Goal: Task Accomplishment & Management: Use online tool/utility

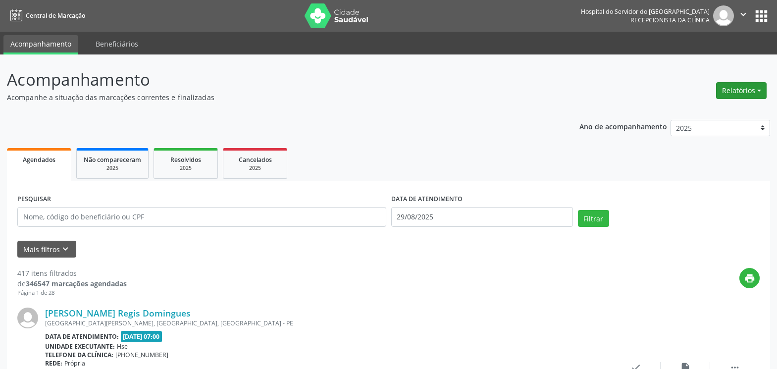
click at [727, 93] on button "Relatórios" at bounding box center [741, 90] width 51 height 17
click at [688, 108] on link "Agendamentos" at bounding box center [714, 112] width 106 height 14
select select "7"
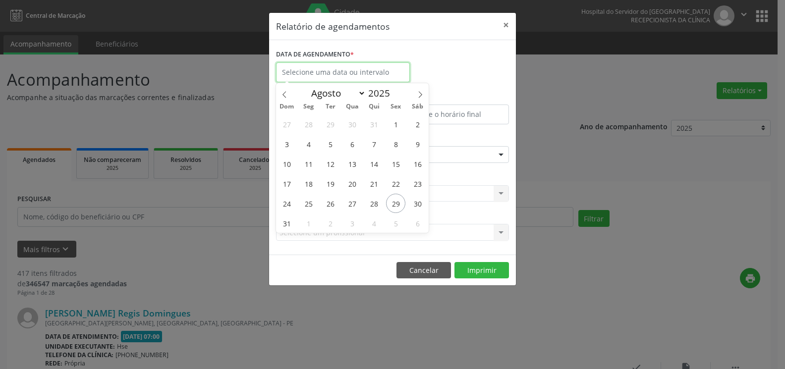
click at [331, 70] on input "text" at bounding box center [343, 72] width 134 height 20
click at [420, 201] on span "30" at bounding box center [417, 203] width 19 height 19
type input "[DATE]"
click at [420, 201] on span "30" at bounding box center [417, 203] width 19 height 19
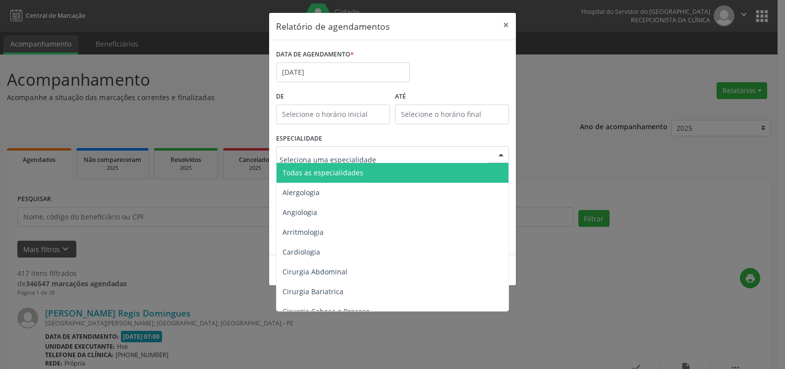
click at [416, 159] on div at bounding box center [392, 154] width 233 height 17
click at [416, 171] on span "Todas as especialidades" at bounding box center [392, 173] width 233 height 20
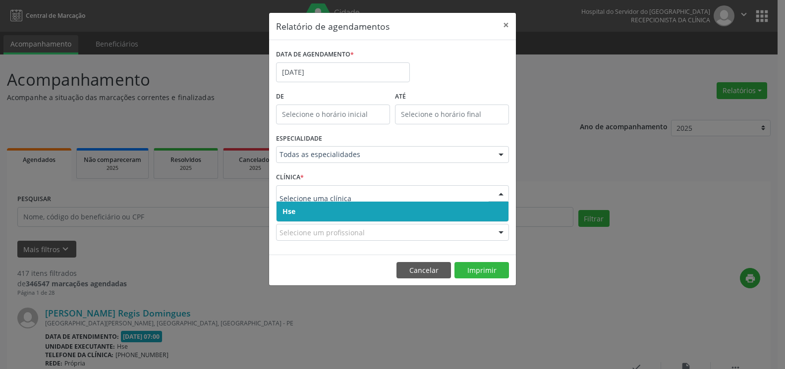
click at [394, 209] on span "Hse" at bounding box center [392, 212] width 232 height 20
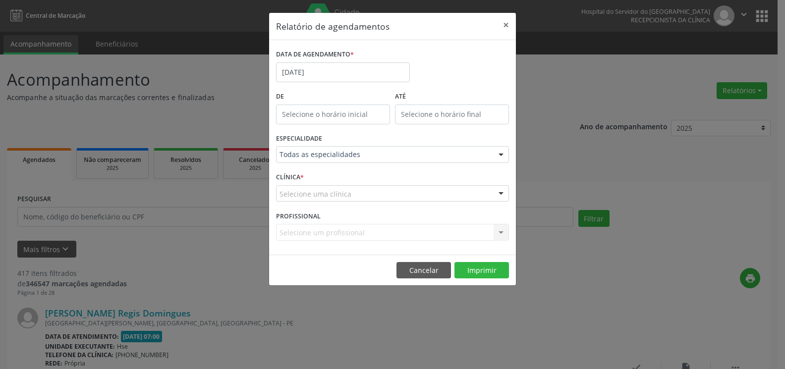
click at [393, 193] on div "Selecione uma clínica" at bounding box center [392, 193] width 233 height 17
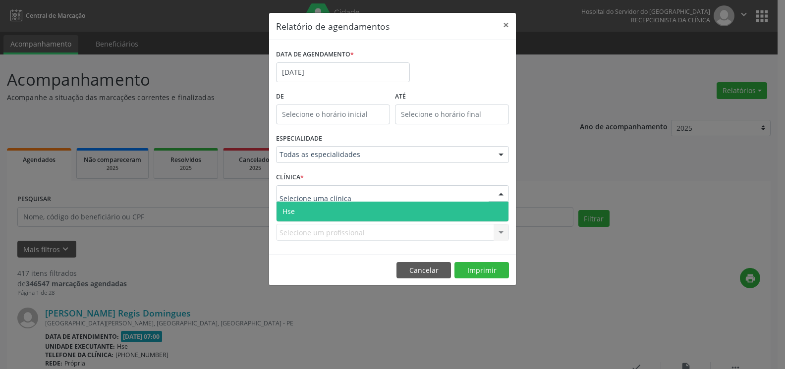
click at [389, 212] on span "Hse" at bounding box center [392, 212] width 232 height 20
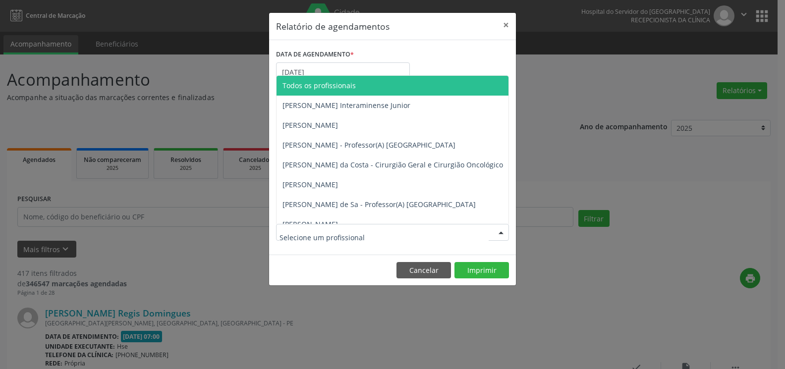
click at [381, 234] on div at bounding box center [392, 232] width 233 height 17
click at [371, 85] on span "Todos os profissionais" at bounding box center [442, 86] width 333 height 20
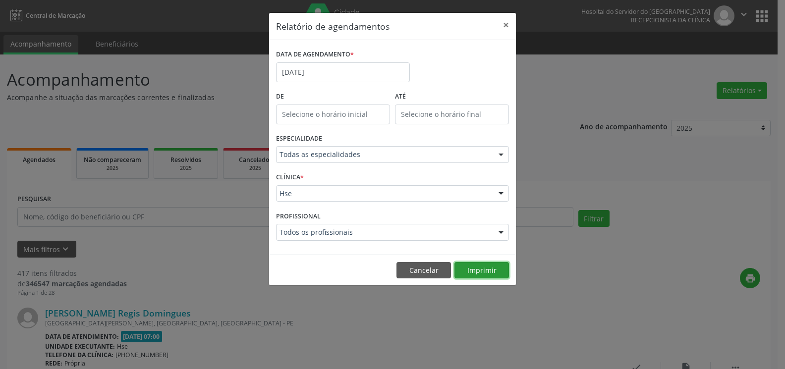
click at [479, 271] on button "Imprimir" at bounding box center [481, 270] width 54 height 17
click at [503, 25] on button "×" at bounding box center [506, 25] width 20 height 24
